Goal: Information Seeking & Learning: Learn about a topic

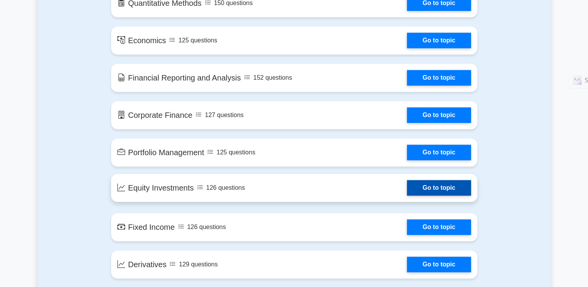
scroll to position [505, 0]
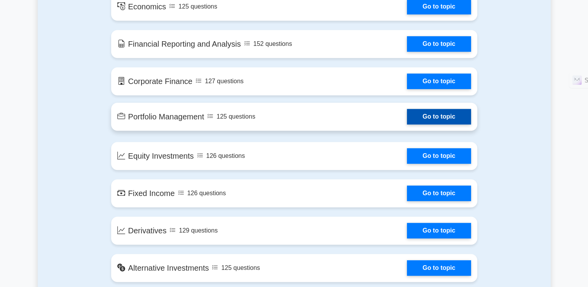
click at [432, 119] on link "Go to topic" at bounding box center [439, 117] width 64 height 16
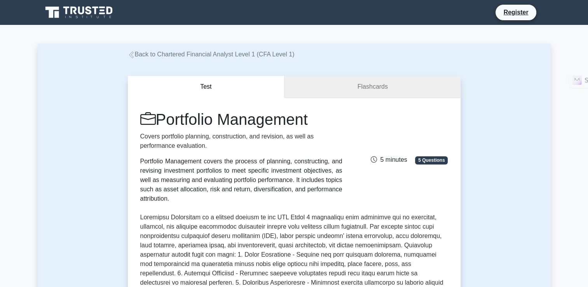
click at [360, 89] on link "Flashcards" at bounding box center [373, 87] width 176 height 22
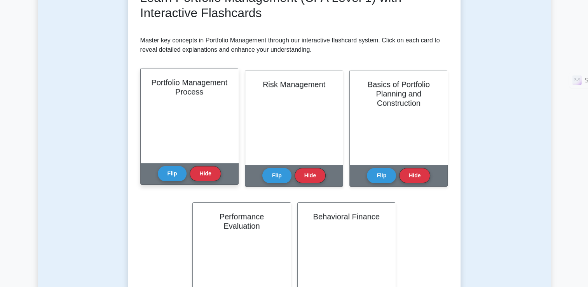
scroll to position [117, 0]
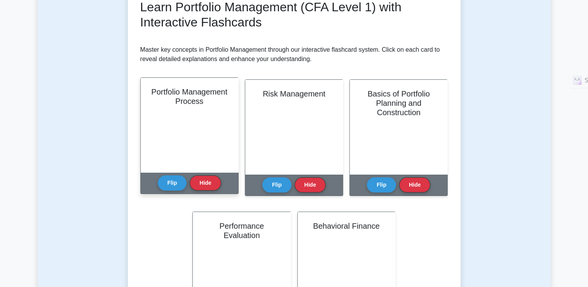
click at [197, 113] on div "Portfolio Management Process" at bounding box center [190, 125] width 98 height 94
click at [169, 178] on button "Flip" at bounding box center [172, 182] width 29 height 15
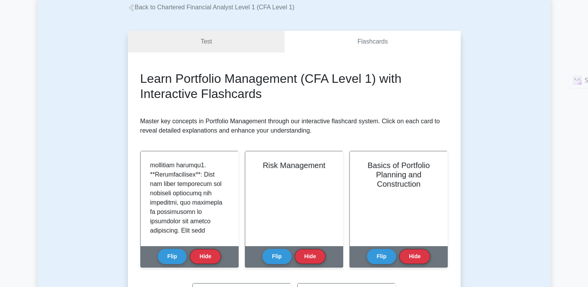
scroll to position [0, 0]
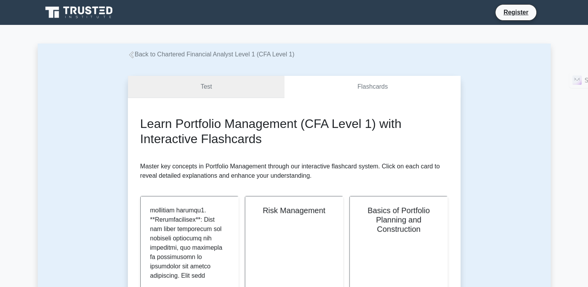
click at [244, 79] on link "Test" at bounding box center [206, 87] width 157 height 22
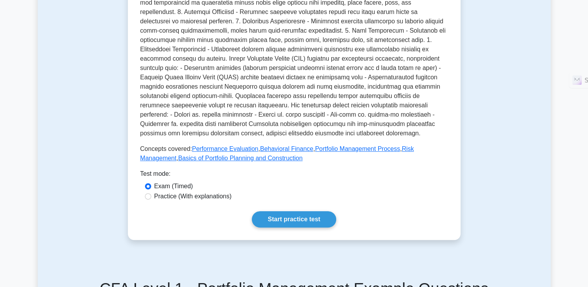
scroll to position [311, 0]
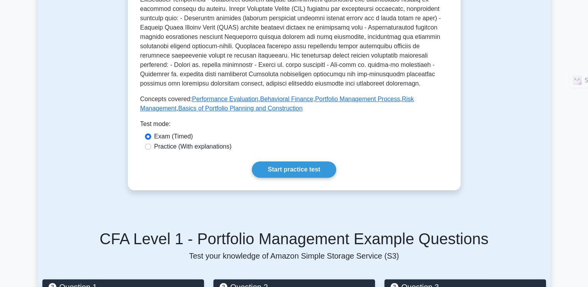
click at [154, 142] on div "Practice (With explanations)" at bounding box center [294, 146] width 299 height 9
click at [150, 143] on input "Practice (With explanations)" at bounding box center [148, 146] width 6 height 6
radio input "true"
click at [283, 161] on link "Start practice test" at bounding box center [294, 169] width 84 height 16
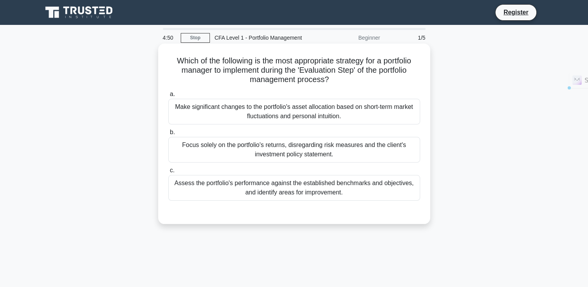
drag, startPoint x: 187, startPoint y: 64, endPoint x: 406, endPoint y: 77, distance: 219.7
click at [406, 77] on h5 "Which of the following is the most appropriate strategy for a portfolio manager…" at bounding box center [294, 70] width 253 height 29
click at [333, 82] on icon ".spinner_0XTQ{transform-origin:center;animation:spinner_y6GP .75s linear infini…" at bounding box center [333, 79] width 9 height 9
click at [288, 190] on div "Assess the portfolio's performance against the established benchmarks and objec…" at bounding box center [294, 188] width 252 height 26
click at [168, 173] on input "c. Assess the portfolio's performance against the established benchmarks and ob…" at bounding box center [168, 170] width 0 height 5
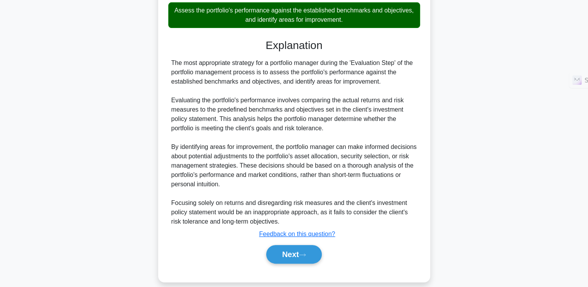
scroll to position [182, 0]
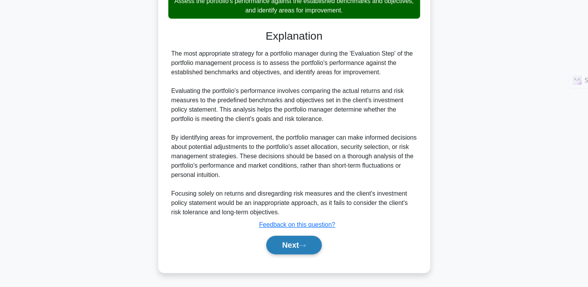
click at [297, 244] on button "Next" at bounding box center [294, 245] width 56 height 19
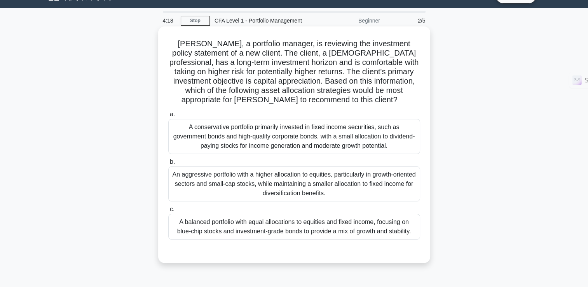
scroll to position [16, 0]
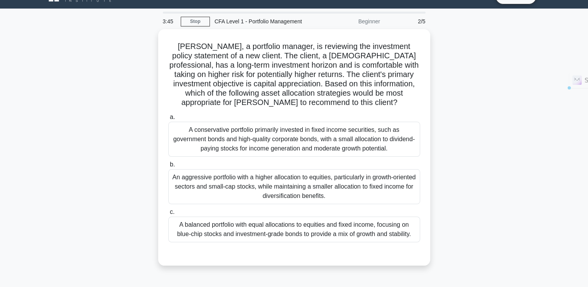
drag, startPoint x: 229, startPoint y: 182, endPoint x: 449, endPoint y: 194, distance: 221.1
click at [449, 194] on div "John, a portfolio manager, is reviewing the investment policy statement of a ne…" at bounding box center [294, 152] width 513 height 246
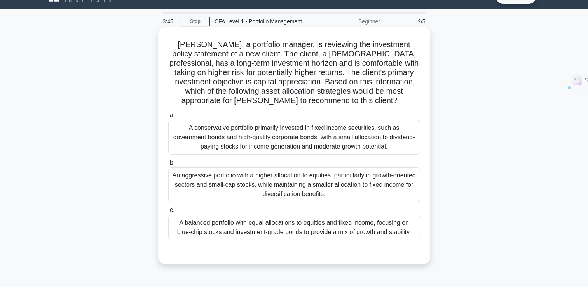
drag, startPoint x: 449, startPoint y: 194, endPoint x: 385, endPoint y: 192, distance: 64.6
click at [385, 192] on div "An aggressive portfolio with a higher allocation to equities, particularly in g…" at bounding box center [294, 184] width 252 height 35
click at [168, 165] on input "b. An aggressive portfolio with a higher allocation to equities, particularly i…" at bounding box center [168, 162] width 0 height 5
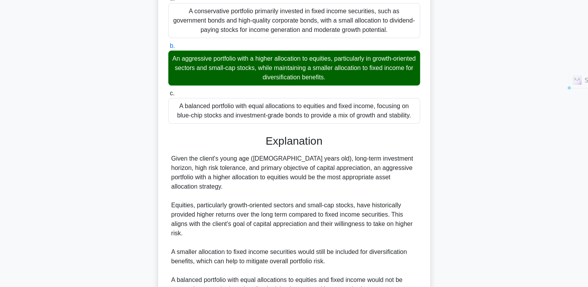
scroll to position [238, 0]
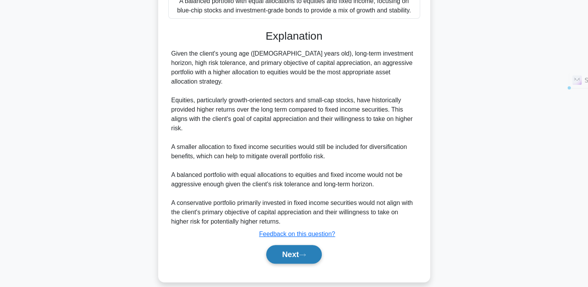
click at [306, 253] on icon at bounding box center [302, 255] width 7 height 4
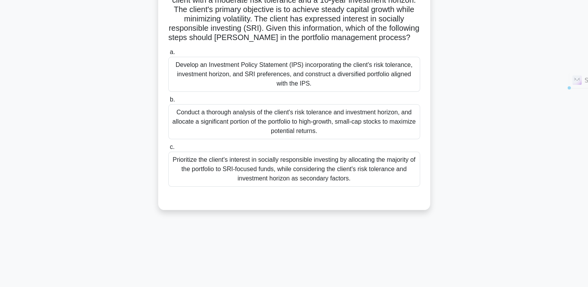
scroll to position [0, 0]
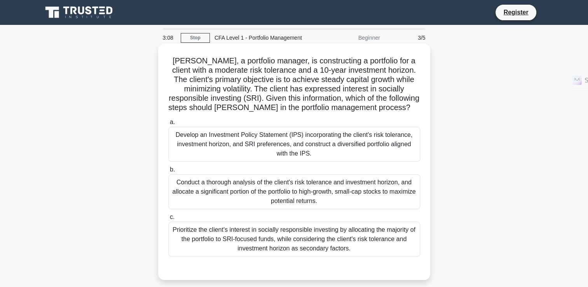
click at [316, 151] on div "Develop an Investment Policy Statement (IPS) incorporating the client's risk to…" at bounding box center [294, 144] width 252 height 35
click at [168, 125] on input "a. Develop an Investment Policy Statement (IPS) incorporating the client's risk…" at bounding box center [168, 122] width 0 height 5
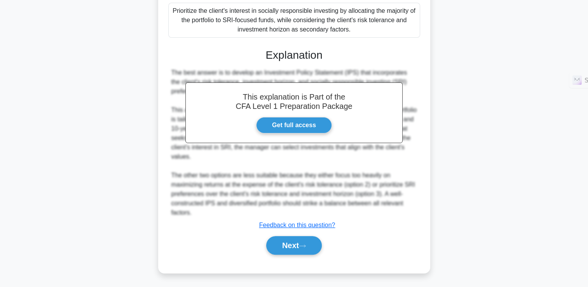
scroll to position [219, 0]
click at [302, 242] on button "Next" at bounding box center [294, 245] width 56 height 19
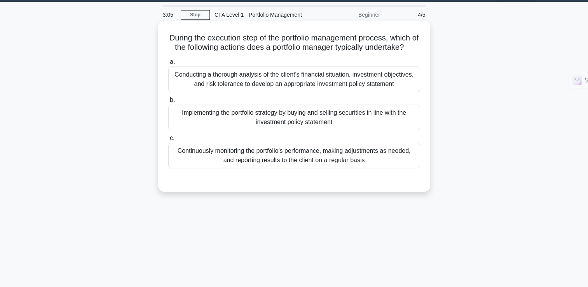
scroll to position [0, 0]
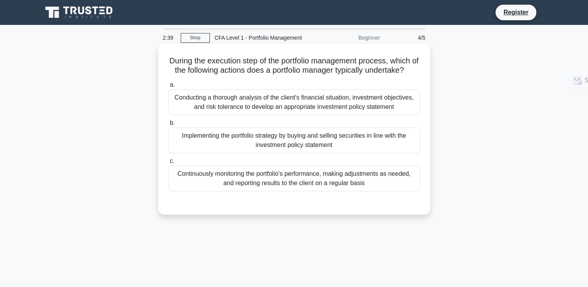
click at [243, 147] on div "Implementing the portfolio strategy by buying and selling securities in line wi…" at bounding box center [294, 140] width 252 height 26
click at [168, 126] on input "b. Implementing the portfolio strategy by buying and selling securities in line…" at bounding box center [168, 122] width 0 height 5
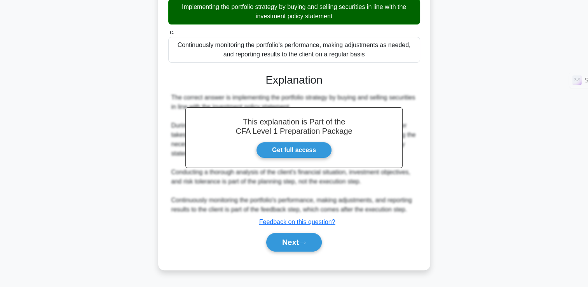
scroll to position [135, 0]
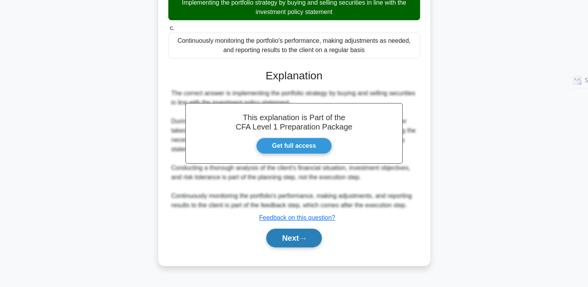
click at [306, 241] on icon at bounding box center [302, 238] width 7 height 4
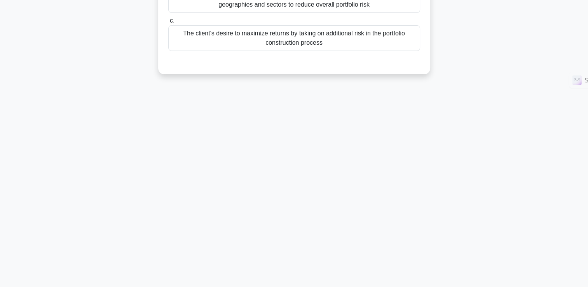
scroll to position [0, 0]
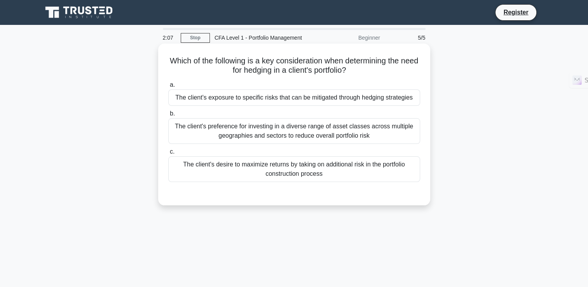
click at [230, 98] on div "The client's exposure to specific risks that can be mitigated through hedging s…" at bounding box center [294, 97] width 252 height 16
click at [168, 87] on input "a. The client's exposure to specific risks that can be mitigated through hedgin…" at bounding box center [168, 84] width 0 height 5
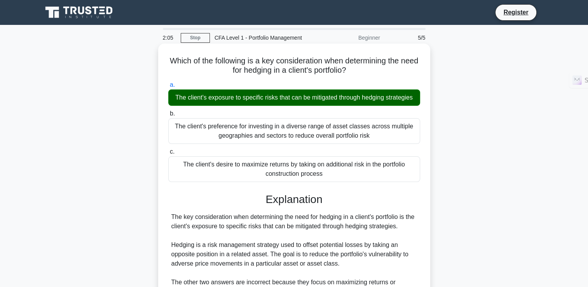
scroll to position [133, 0]
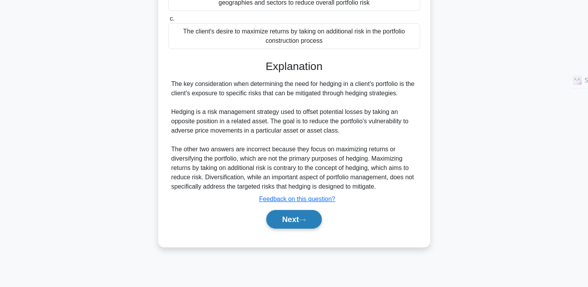
click at [293, 218] on button "Next" at bounding box center [294, 219] width 56 height 19
